Goal: Task Accomplishment & Management: Manage account settings

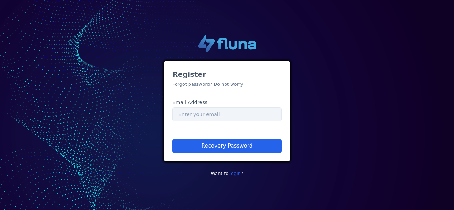
click at [193, 85] on small "Forgot password? Do not worry!" at bounding box center [208, 84] width 73 height 5
click at [203, 116] on input "Email" at bounding box center [226, 114] width 109 height 14
paste input "064190"
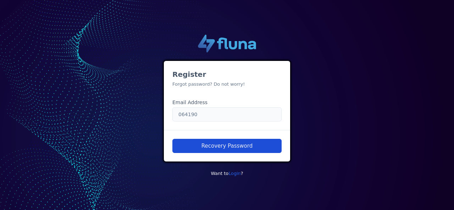
type input "064190"
click at [212, 141] on button "Recovery Password" at bounding box center [226, 146] width 109 height 14
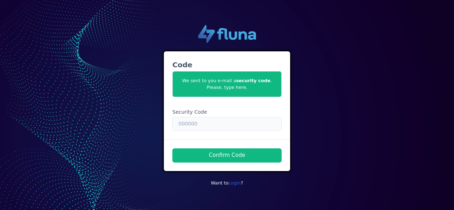
click at [195, 125] on input "text" at bounding box center [226, 124] width 109 height 14
click at [223, 126] on input "text" at bounding box center [226, 124] width 109 height 14
paste input "064190"
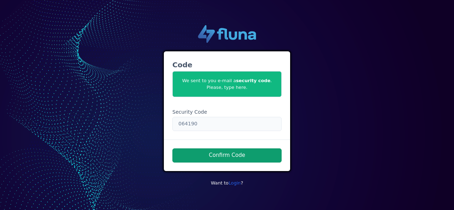
type input "064190"
click at [224, 154] on button "Confirm Code" at bounding box center [226, 156] width 109 height 14
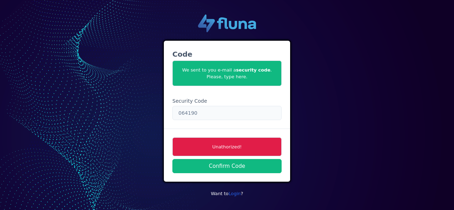
drag, startPoint x: 195, startPoint y: 113, endPoint x: 169, endPoint y: 113, distance: 25.9
click at [169, 112] on div "Code We sent to you e-mail a security code . Please, type here. Security Code 0…" at bounding box center [227, 85] width 126 height 88
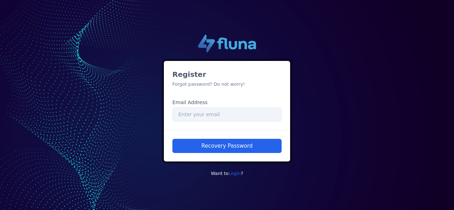
click at [197, 88] on div "Register Forgot password? Do not worry! Email Address Email" at bounding box center [227, 95] width 126 height 69
click at [197, 84] on small "Forgot password? Do not worry!" at bounding box center [208, 84] width 73 height 5
click at [204, 114] on input "Email" at bounding box center [226, 114] width 109 height 14
click at [199, 84] on small "Forgot password? Do not worry!" at bounding box center [208, 84] width 73 height 5
click at [202, 119] on input "Email" at bounding box center [226, 114] width 109 height 14
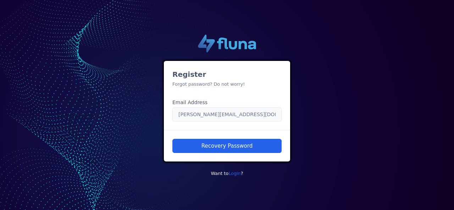
type input "nubia.franca@unimed.com.br"
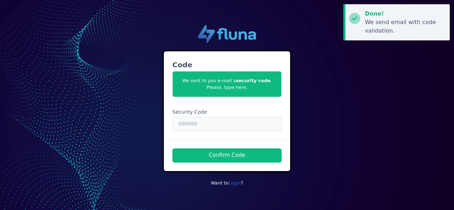
click at [198, 123] on input "text" at bounding box center [226, 124] width 109 height 14
paste input "064190"
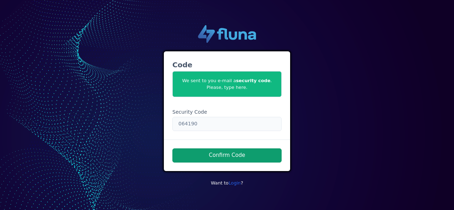
type input "064190"
click at [204, 151] on button "Confirm Code" at bounding box center [226, 156] width 109 height 14
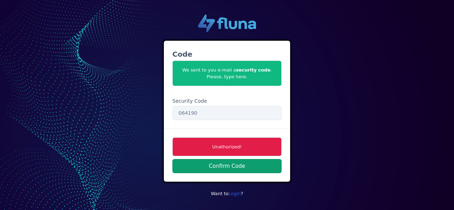
click at [227, 168] on button "Confirm Code" at bounding box center [226, 166] width 109 height 14
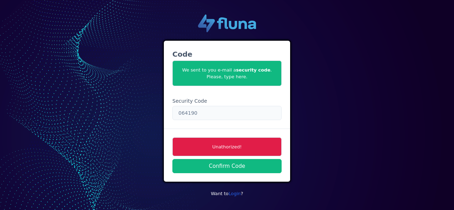
drag, startPoint x: 213, startPoint y: 111, endPoint x: 170, endPoint y: 113, distance: 42.6
click at [170, 113] on div "Security Code 064190" at bounding box center [227, 109] width 115 height 23
type input "Nmnm100809"
drag, startPoint x: 216, startPoint y: 112, endPoint x: 162, endPoint y: 127, distance: 56.3
click at [156, 125] on div ".cls-1 { fill: url(#linear-gradient); } .cls-2 { fill: url(#linear-gradient-2);…" at bounding box center [227, 105] width 404 height 193
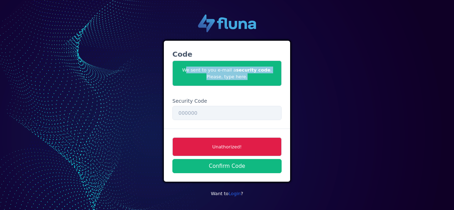
drag, startPoint x: 239, startPoint y: 68, endPoint x: 255, endPoint y: 79, distance: 19.3
click at [255, 79] on span "We sent to you e-mail a security code . Please, type here." at bounding box center [226, 74] width 109 height 26
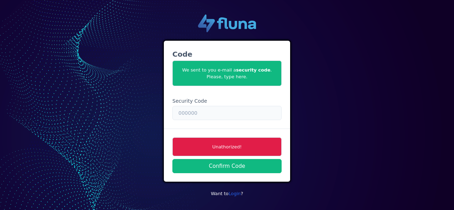
click at [189, 111] on input "text" at bounding box center [226, 113] width 109 height 14
paste input "064190"
type input "064190"
click at [204, 144] on span "Unathorized!" at bounding box center [226, 147] width 109 height 19
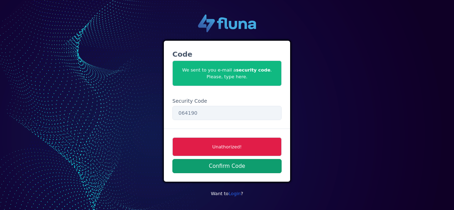
click at [219, 166] on button "Confirm Code" at bounding box center [226, 166] width 109 height 14
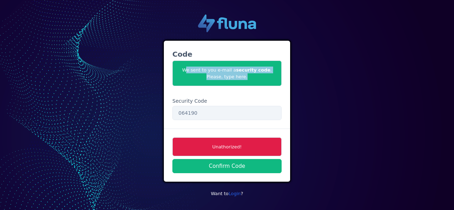
drag, startPoint x: 239, startPoint y: 78, endPoint x: 174, endPoint y: 72, distance: 65.9
click at [174, 72] on span "We sent to you e-mail a security code . Please, type here." at bounding box center [226, 74] width 109 height 26
copy span "We sent to you e-mail a security code . Please, type here."
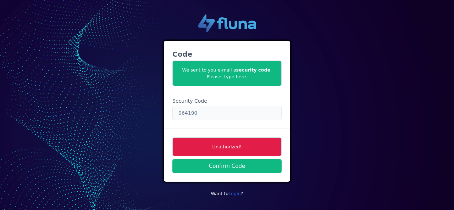
click at [198, 112] on input "064190" at bounding box center [226, 113] width 109 height 14
drag, startPoint x: 198, startPoint y: 115, endPoint x: 172, endPoint y: 110, distance: 27.1
click at [172, 110] on div "Security Code 064190" at bounding box center [227, 109] width 115 height 23
paste input "064190"
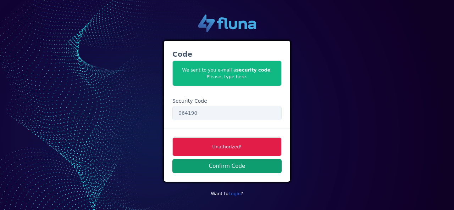
click at [212, 163] on button "Confirm Code" at bounding box center [226, 166] width 109 height 14
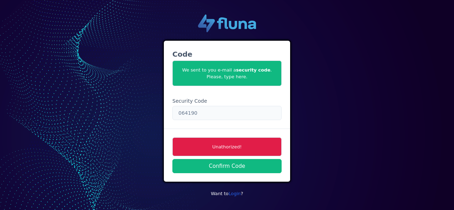
drag, startPoint x: 196, startPoint y: 115, endPoint x: 166, endPoint y: 113, distance: 30.2
click at [166, 113] on div "Code We sent to you e-mail a security code . Please, type here. Security Code 0…" at bounding box center [227, 85] width 126 height 88
click at [205, 148] on span "Unathorized!" at bounding box center [226, 147] width 109 height 19
drag, startPoint x: 175, startPoint y: 107, endPoint x: 159, endPoint y: 107, distance: 16.3
click at [159, 107] on div ".cls-1 { fill: url(#linear-gradient); } .cls-2 { fill: url(#linear-gradient-2);…" at bounding box center [227, 105] width 404 height 193
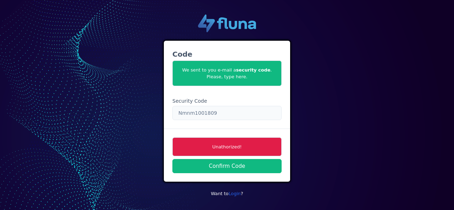
paste input "064190"
type input "064190"
click at [207, 142] on span "Unathorized!" at bounding box center [226, 147] width 109 height 19
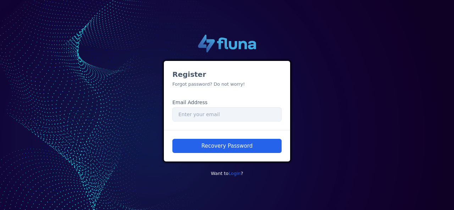
click at [191, 82] on small "Forgot password? Do not worry!" at bounding box center [208, 84] width 73 height 5
drag, startPoint x: 241, startPoint y: 86, endPoint x: 154, endPoint y: 83, distance: 87.0
click at [154, 83] on div ".cls-1 { fill: url(#linear-gradient); } .cls-2 { fill: url(#linear-gradient-2);…" at bounding box center [227, 105] width 404 height 153
copy small "Forgot password? Do not worry!"
click at [202, 115] on input "Email" at bounding box center [226, 114] width 109 height 14
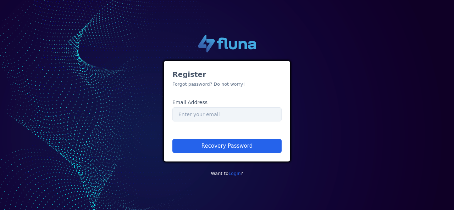
click at [201, 104] on label "Email Address" at bounding box center [189, 102] width 35 height 7
drag, startPoint x: 207, startPoint y: 101, endPoint x: 164, endPoint y: 103, distance: 43.3
click at [164, 103] on div "Register Forgot password? Do not worry! Email Address Email" at bounding box center [227, 95] width 126 height 69
copy label "Email Address"
click at [211, 114] on input "Email" at bounding box center [226, 114] width 109 height 14
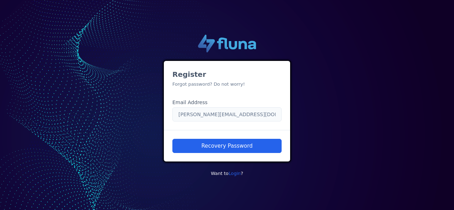
type input "nubia.franca@unimedbh.com.br"
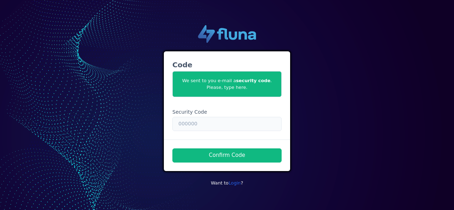
click at [212, 126] on input "text" at bounding box center [226, 124] width 109 height 14
paste input "064190"
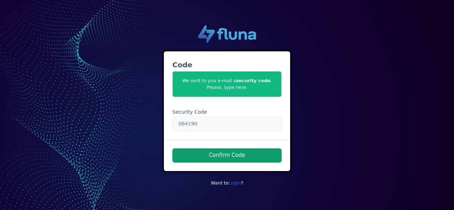
type input "064190"
click at [226, 156] on button "Confirm Code" at bounding box center [226, 156] width 109 height 14
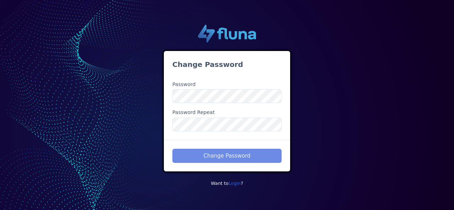
click at [153, 121] on div ".cls-1 { fill: url(#linear-gradient); } .cls-2 { fill: url(#linear-gradient-2);…" at bounding box center [227, 105] width 404 height 172
click at [136, 93] on div ".cls-1 { fill: url(#linear-gradient); } .cls-2 { fill: url(#linear-gradient-2);…" at bounding box center [227, 105] width 404 height 172
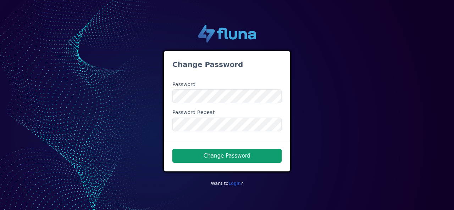
click at [203, 156] on button "Change Password" at bounding box center [226, 156] width 109 height 14
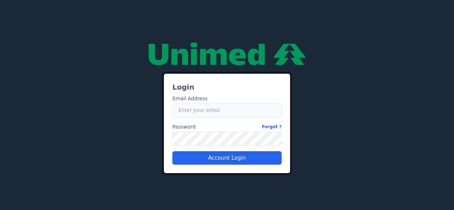
click at [214, 112] on input "Email" at bounding box center [226, 111] width 109 height 14
type input "nubia.franca@unimedbh.com.br"
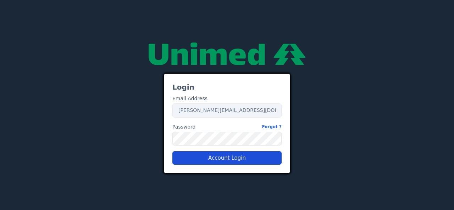
click at [226, 158] on button "Account Login" at bounding box center [226, 157] width 109 height 13
